Goal: Task Accomplishment & Management: Manage account settings

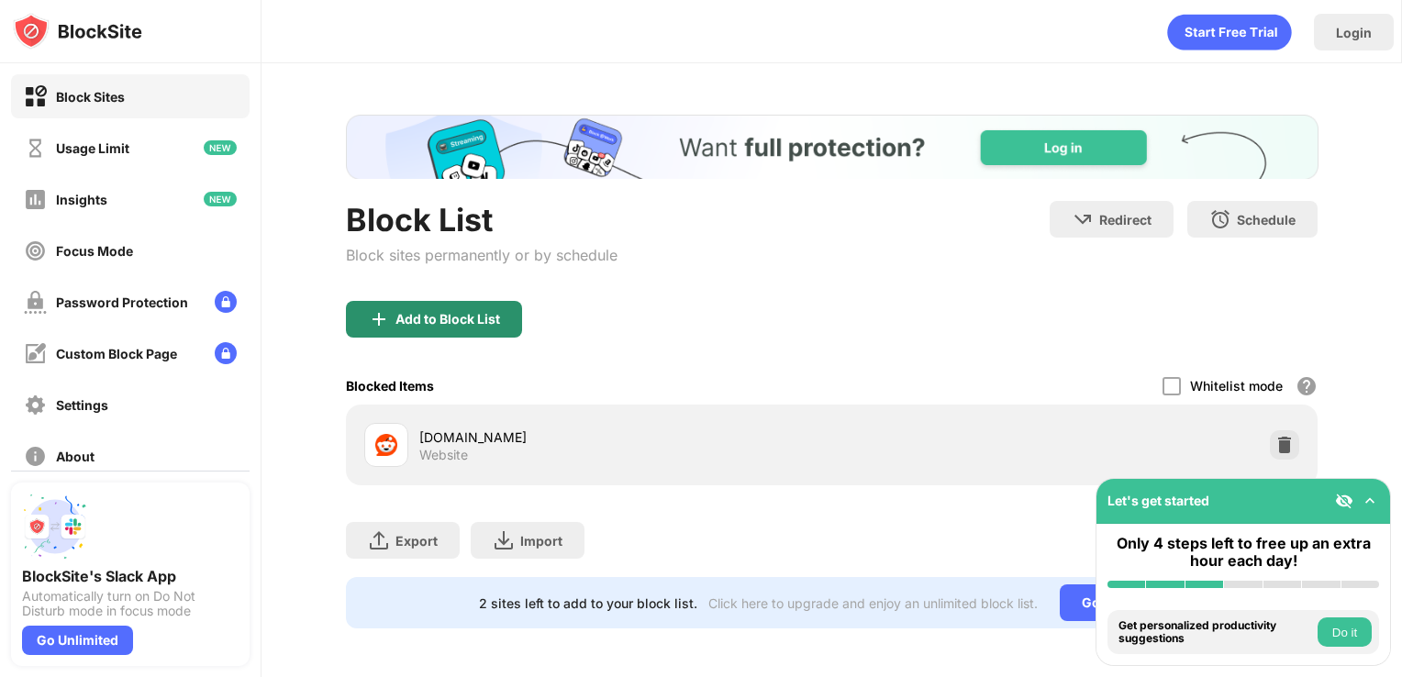
scroll to position [15, 0]
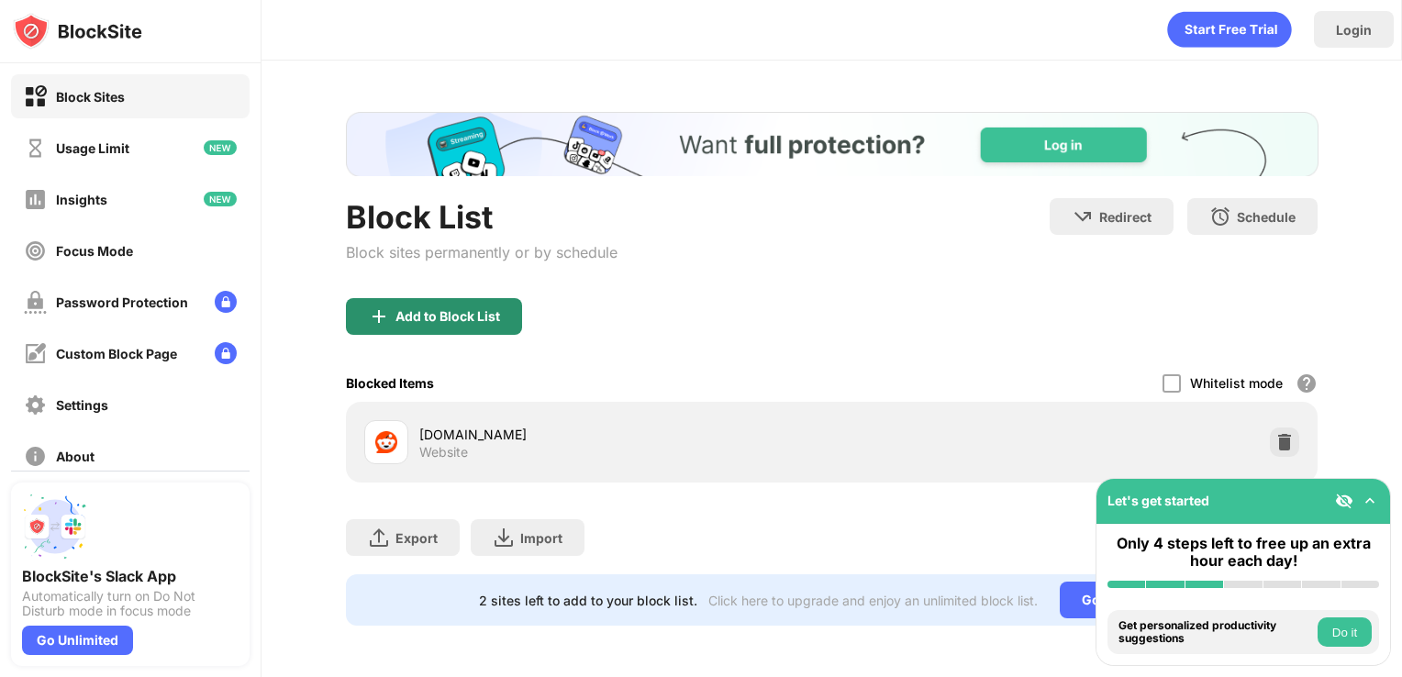
click at [437, 298] on div "Add to Block List" at bounding box center [434, 316] width 176 height 37
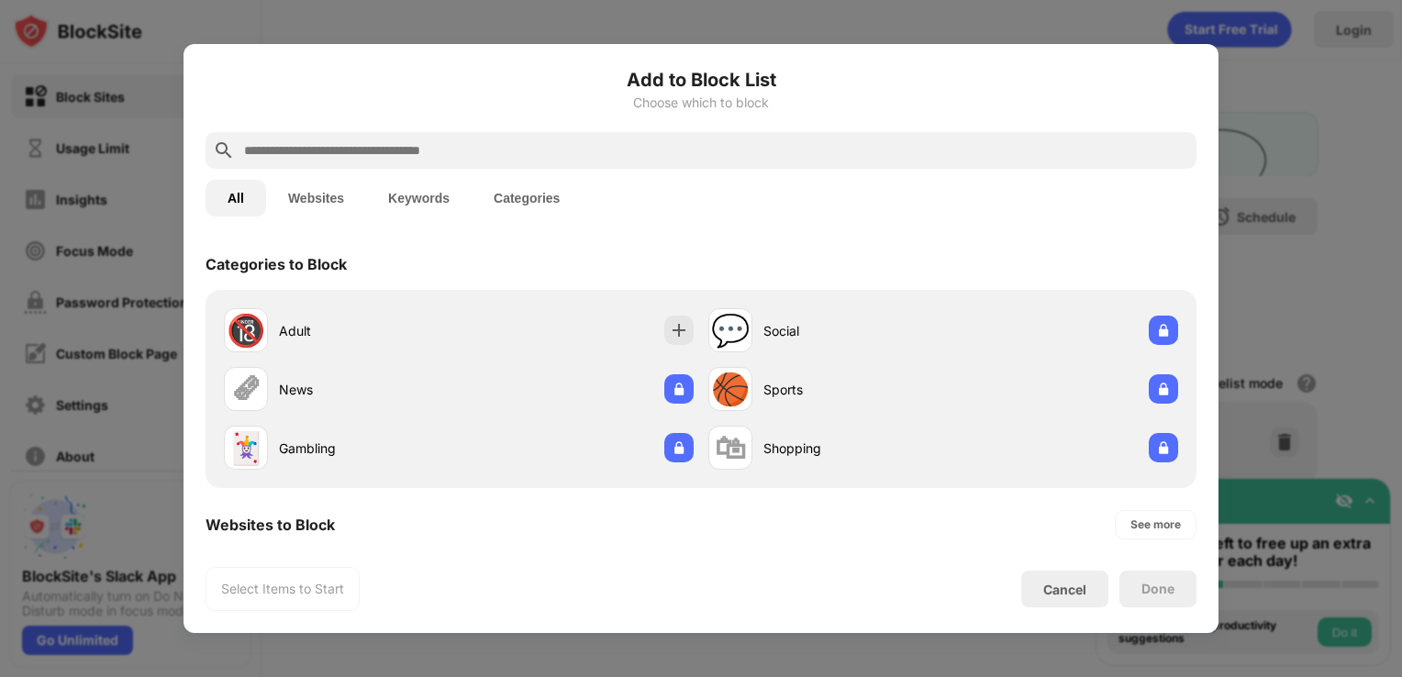
click at [375, 144] on input "text" at bounding box center [715, 150] width 947 height 22
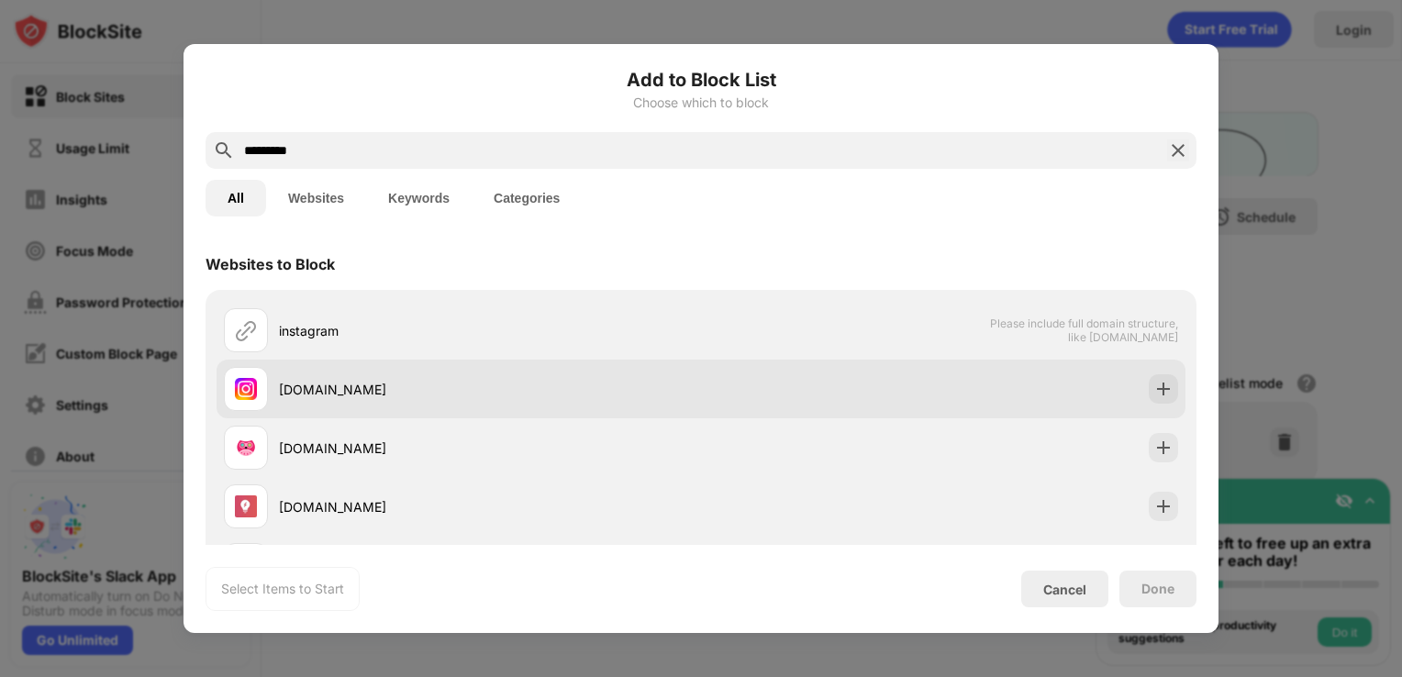
type input "*********"
click at [424, 373] on div "[DOMAIN_NAME]" at bounding box center [462, 389] width 477 height 44
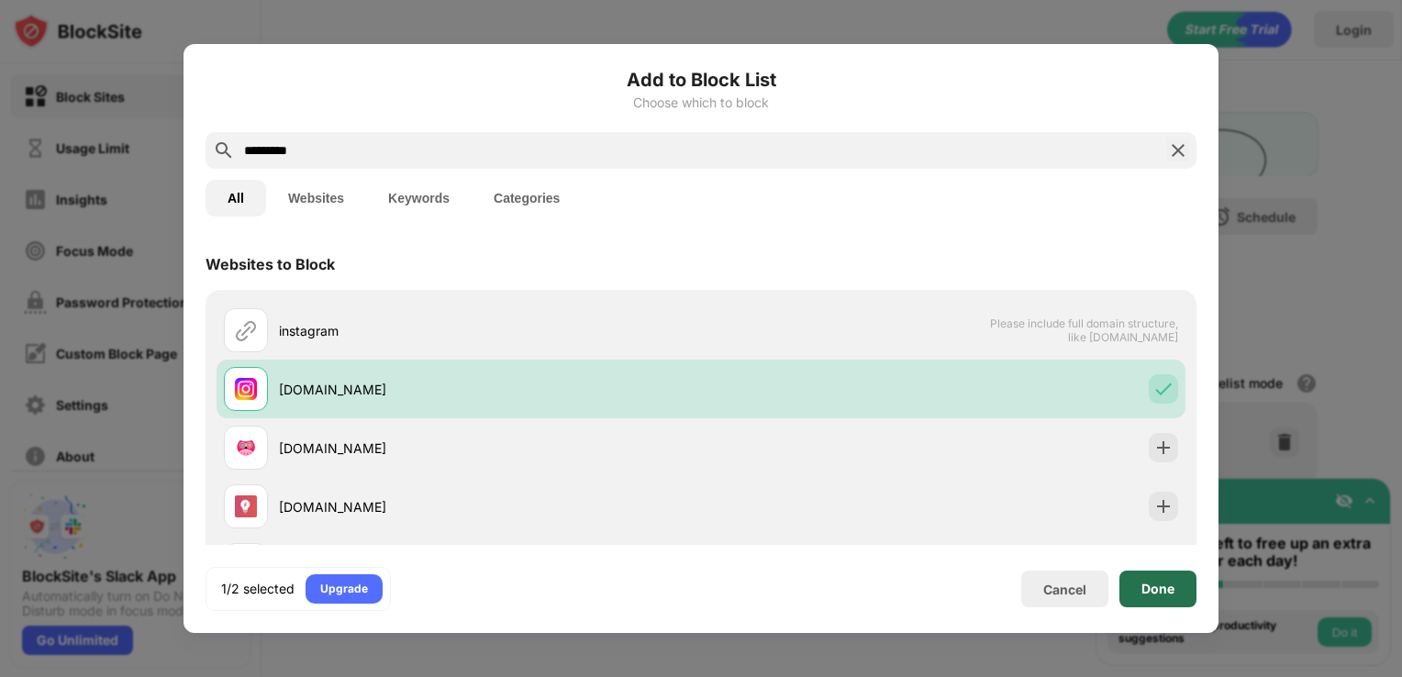
click at [1149, 583] on div "Done" at bounding box center [1158, 589] width 33 height 15
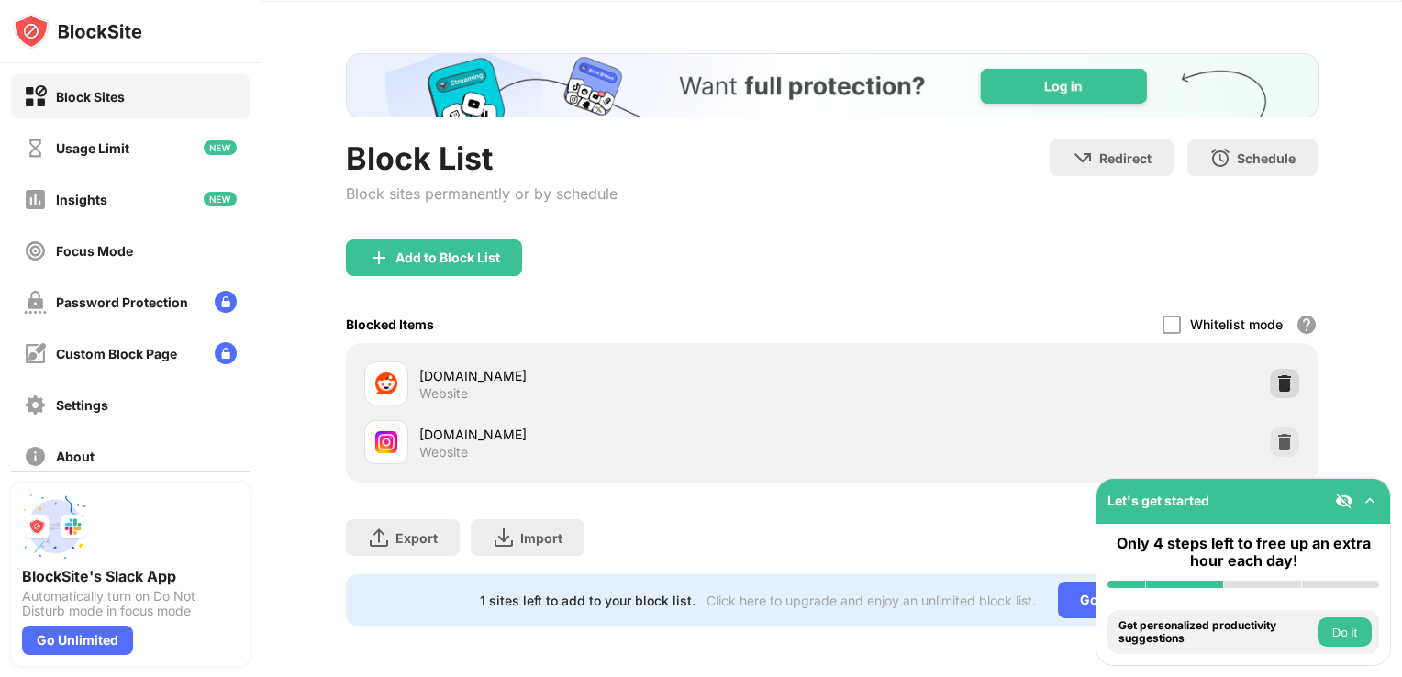
click at [1276, 375] on img at bounding box center [1285, 383] width 18 height 18
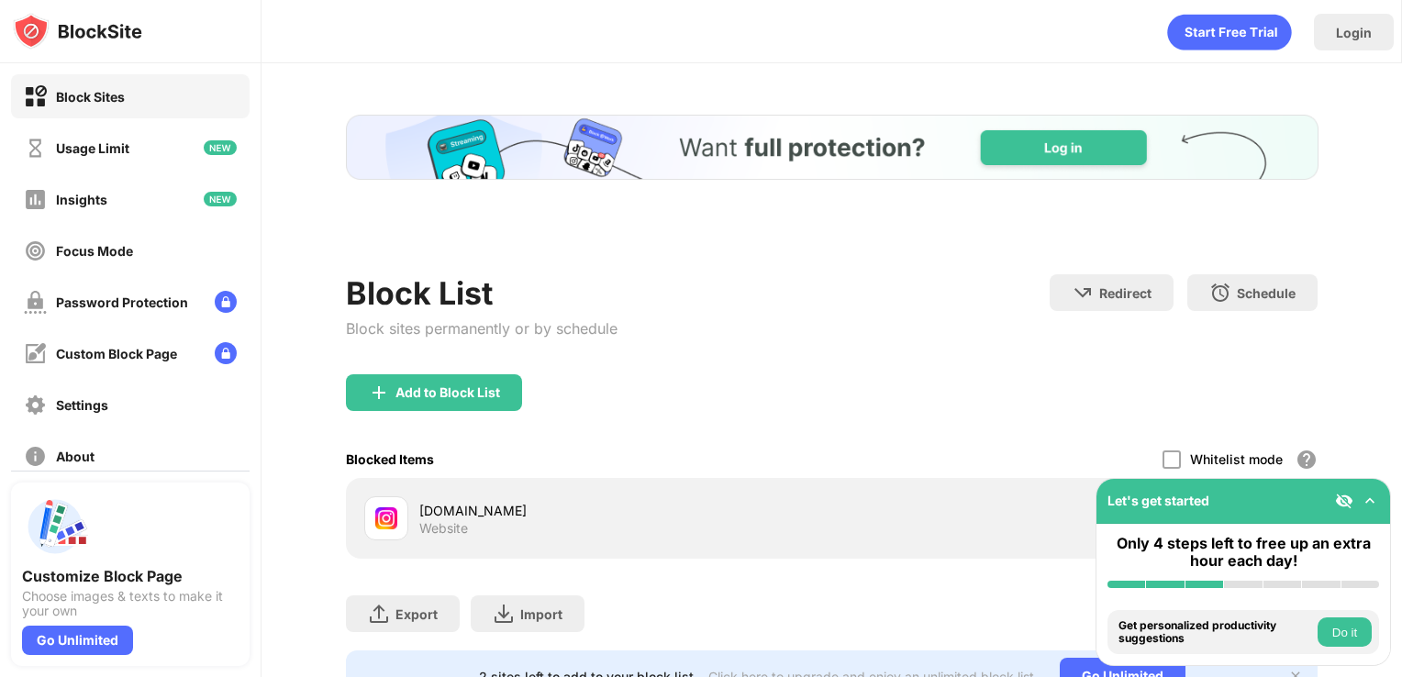
click at [407, 274] on div "Block List" at bounding box center [482, 293] width 272 height 38
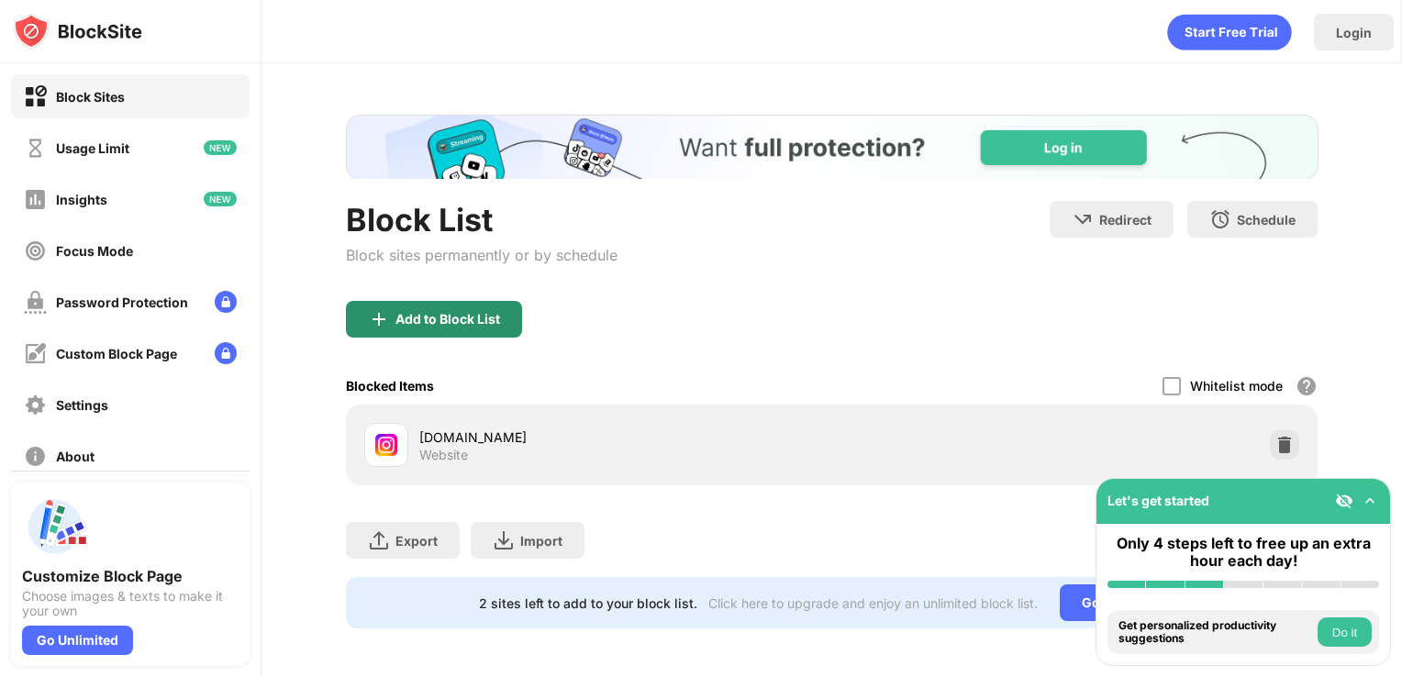
click at [450, 325] on div "Add to Block List" at bounding box center [448, 319] width 105 height 15
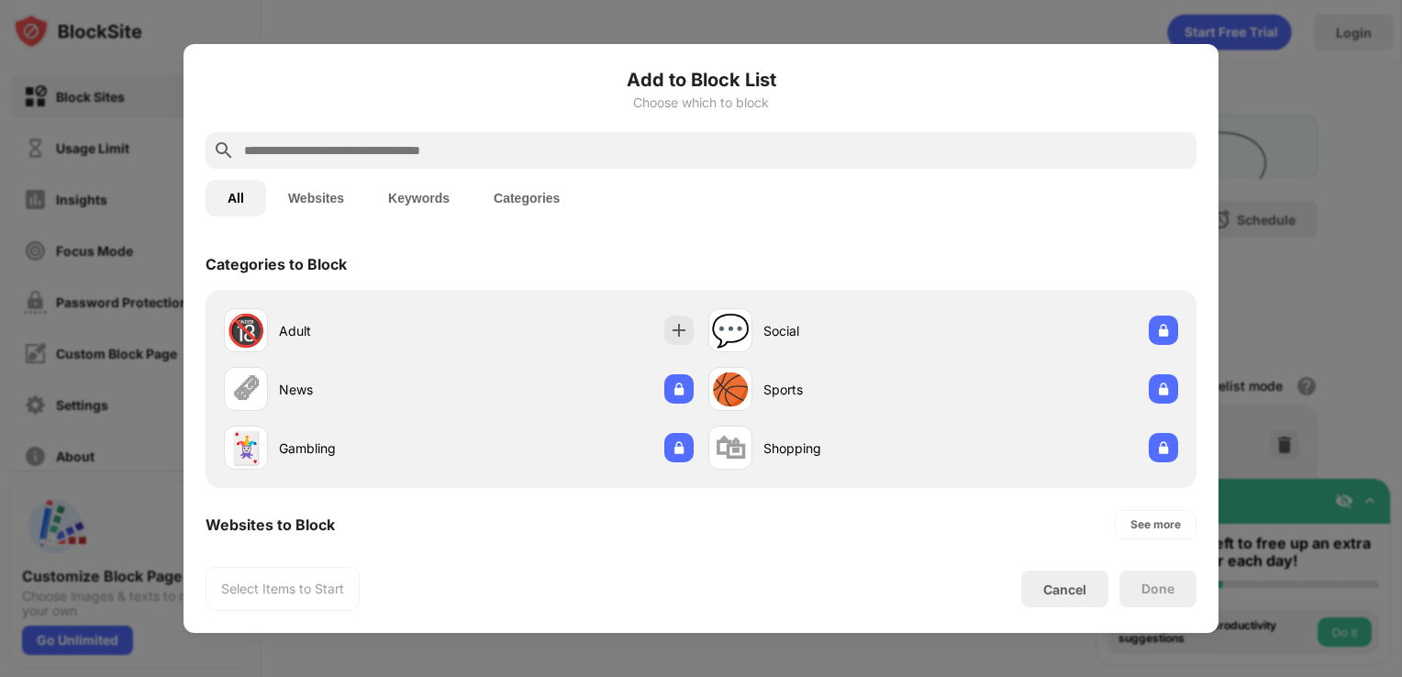
click at [348, 141] on input "text" at bounding box center [715, 150] width 947 height 22
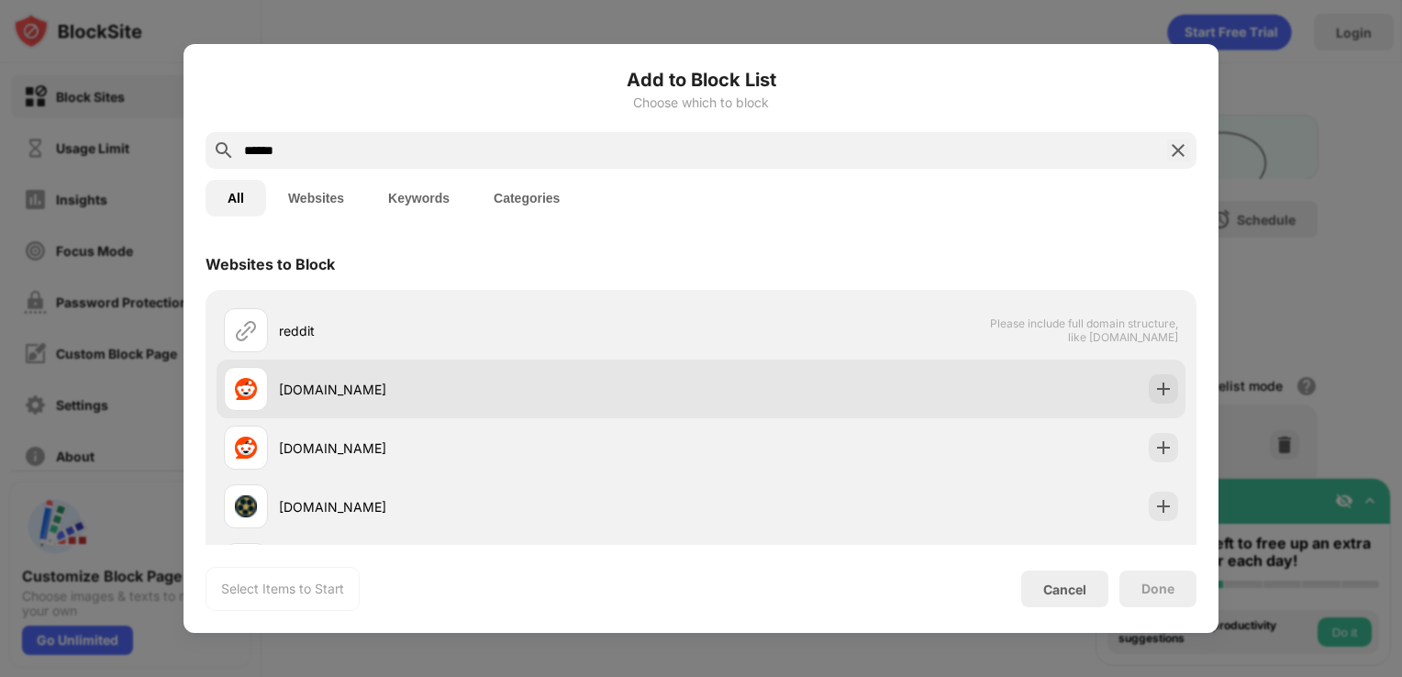
type input "******"
click at [367, 368] on div "[DOMAIN_NAME]" at bounding box center [462, 389] width 477 height 44
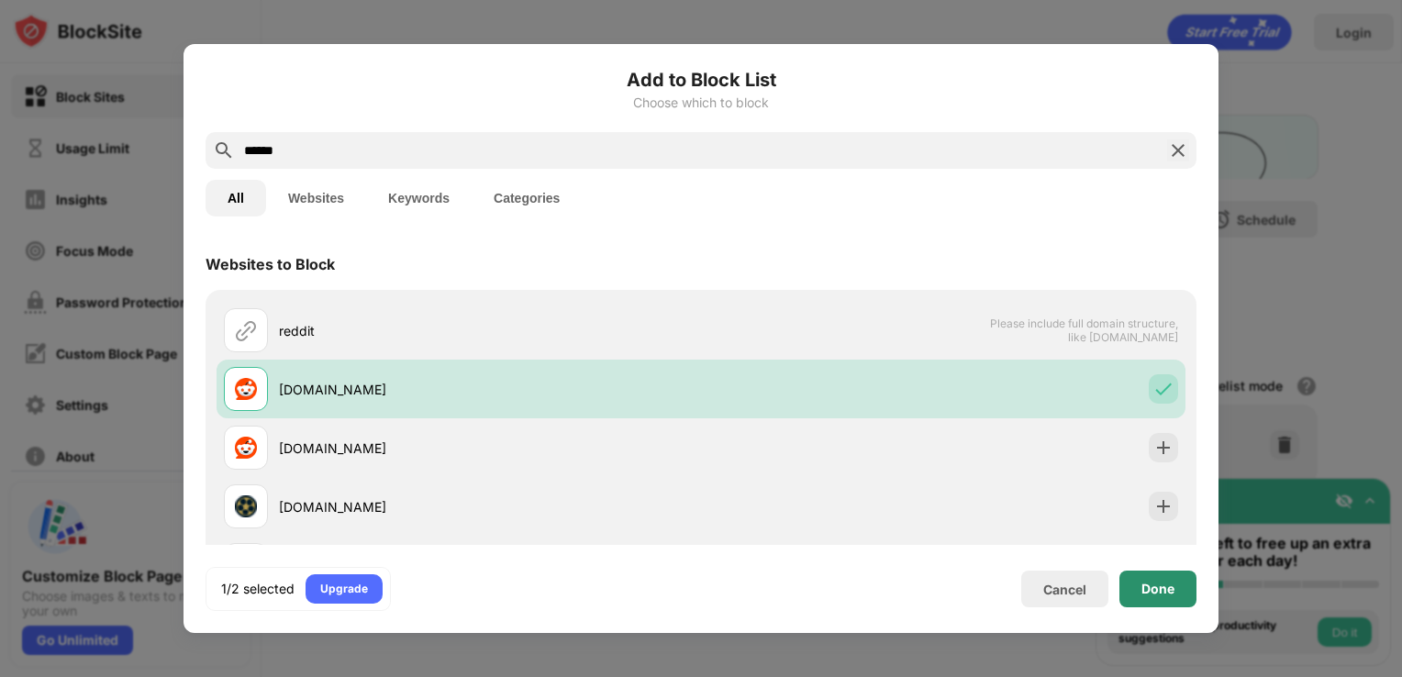
click at [1143, 582] on div "Done" at bounding box center [1158, 589] width 33 height 15
